Goal: Subscribe to service/newsletter

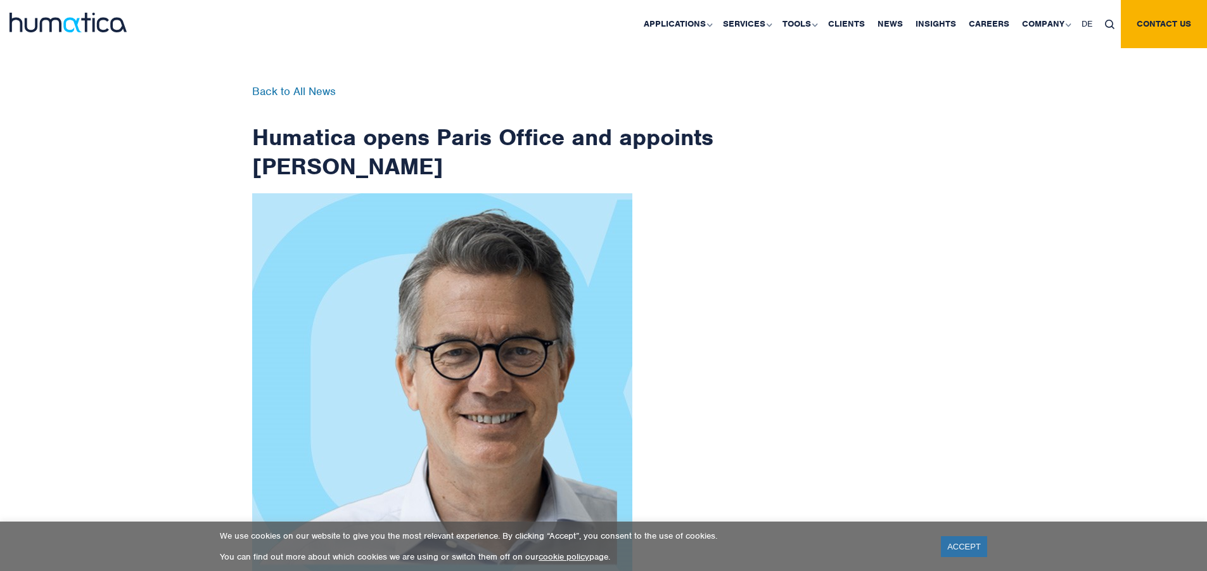
scroll to position [2021, 0]
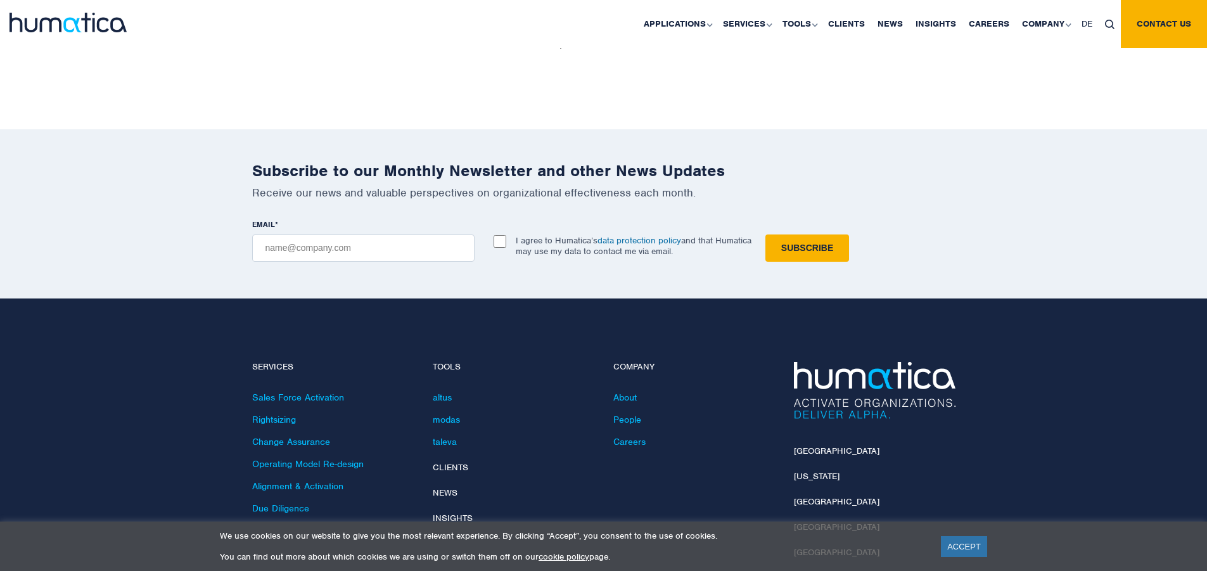
checkbox input "true"
type input "[EMAIL_ADDRESS][DOMAIN_NAME]"
click at [765, 234] on input "Subscribe" at bounding box center [807, 247] width 84 height 27
